Goal: Transaction & Acquisition: Purchase product/service

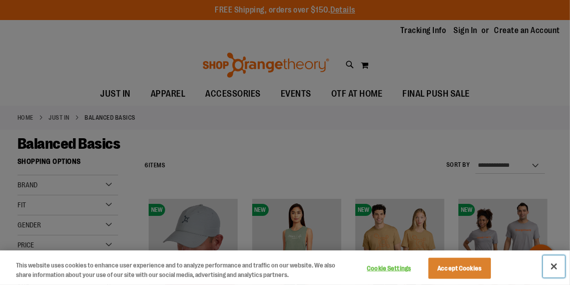
click at [554, 266] on button "Close" at bounding box center [554, 266] width 22 height 22
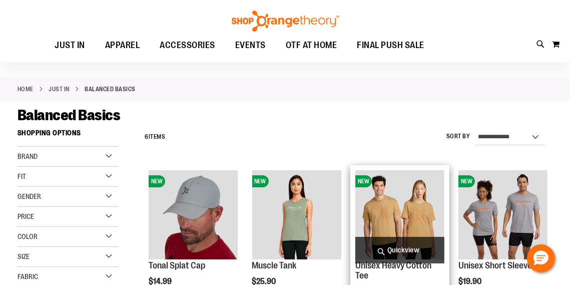
scroll to position [5, 0]
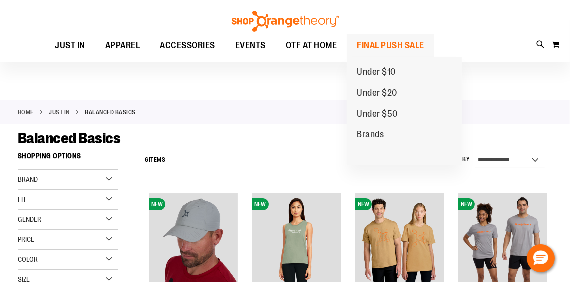
click at [391, 44] on span "FINAL PUSH SALE" at bounding box center [391, 45] width 68 height 23
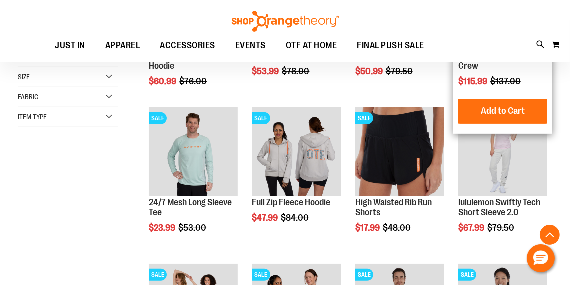
scroll to position [248, 0]
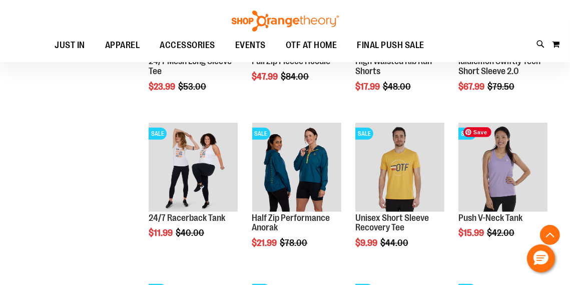
scroll to position [391, 0]
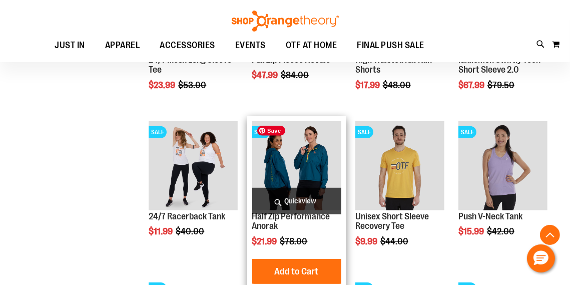
click at [316, 175] on img "product" at bounding box center [296, 165] width 89 height 89
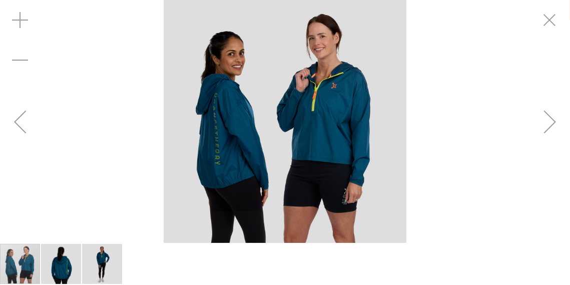
click at [550, 122] on div "Next" at bounding box center [550, 122] width 40 height 40
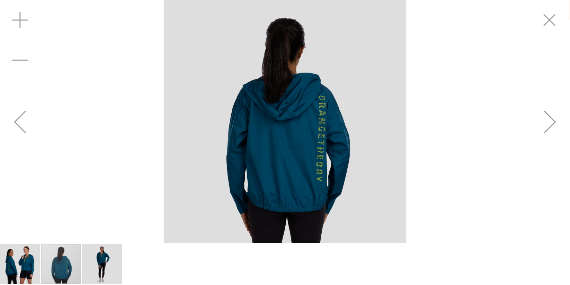
click at [550, 122] on div "Next" at bounding box center [550, 122] width 40 height 40
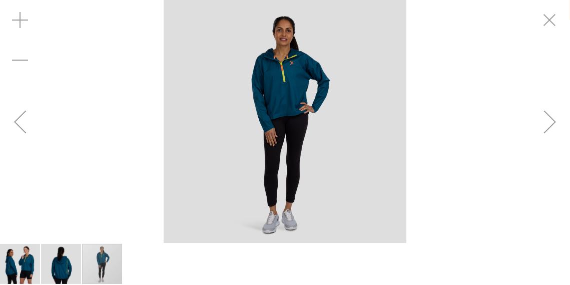
click at [551, 122] on div "Next" at bounding box center [550, 122] width 40 height 40
